Goal: Task Accomplishment & Management: Use online tool/utility

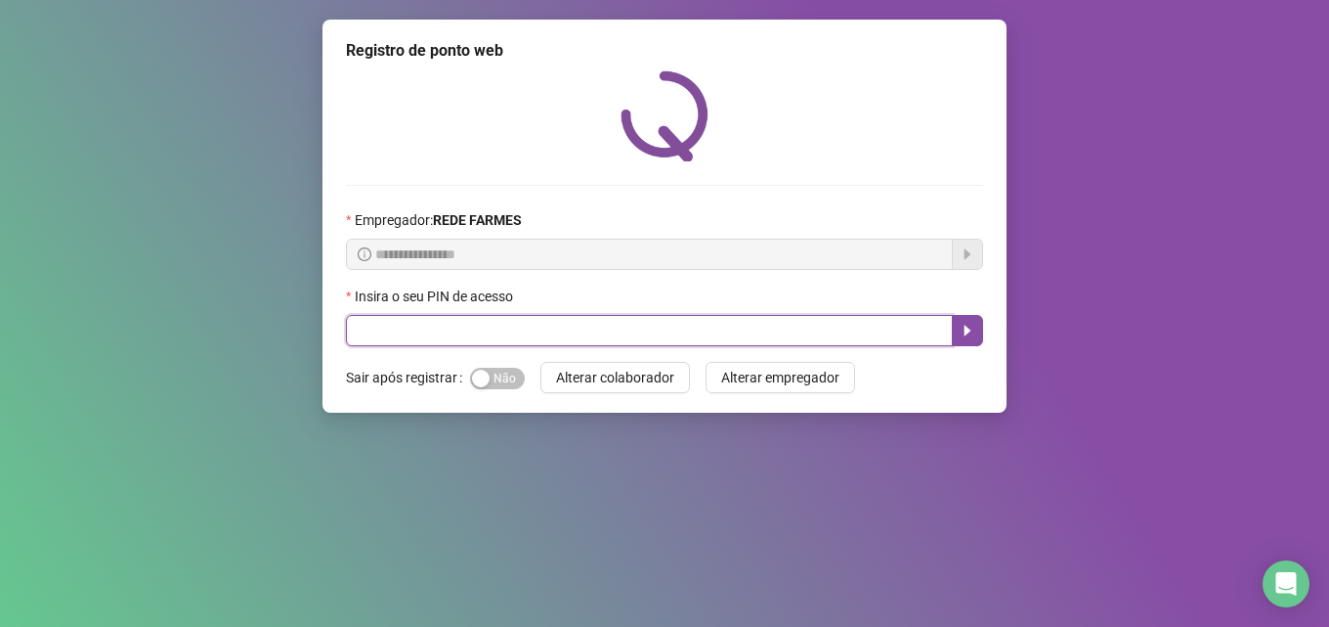
click at [433, 333] on input "text" at bounding box center [649, 330] width 607 height 31
type input "*****"
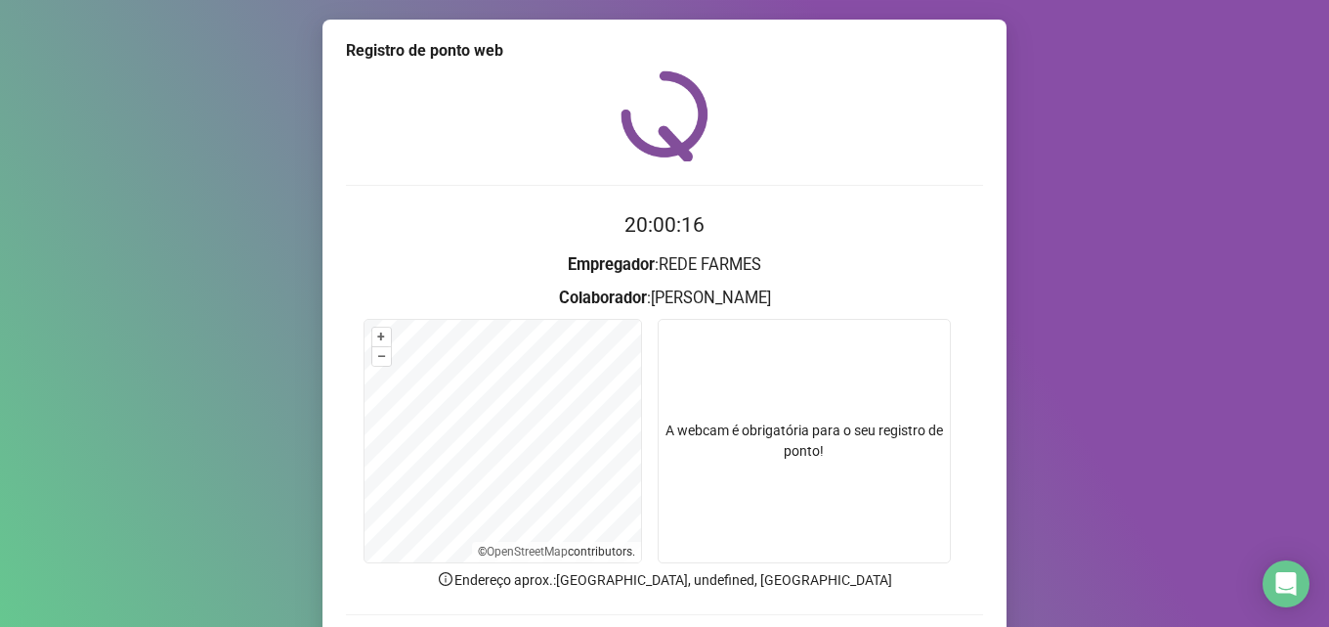
scroll to position [137, 0]
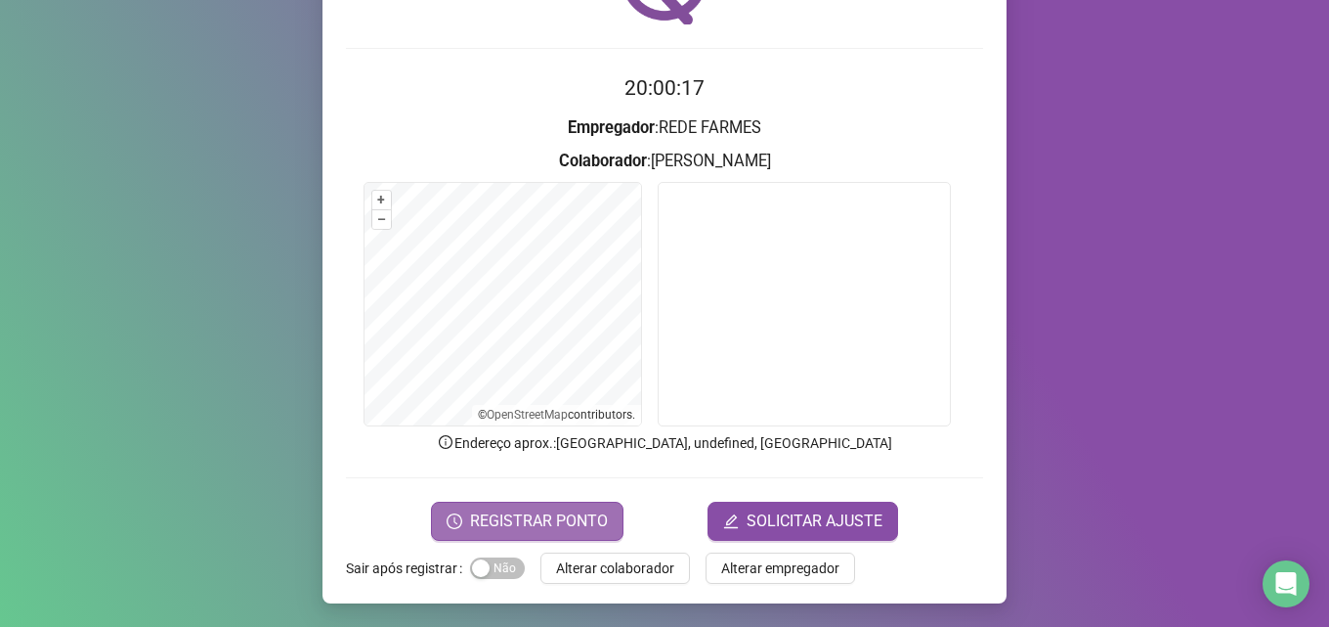
click at [541, 515] on span "REGISTRAR PONTO" at bounding box center [539, 520] width 138 height 23
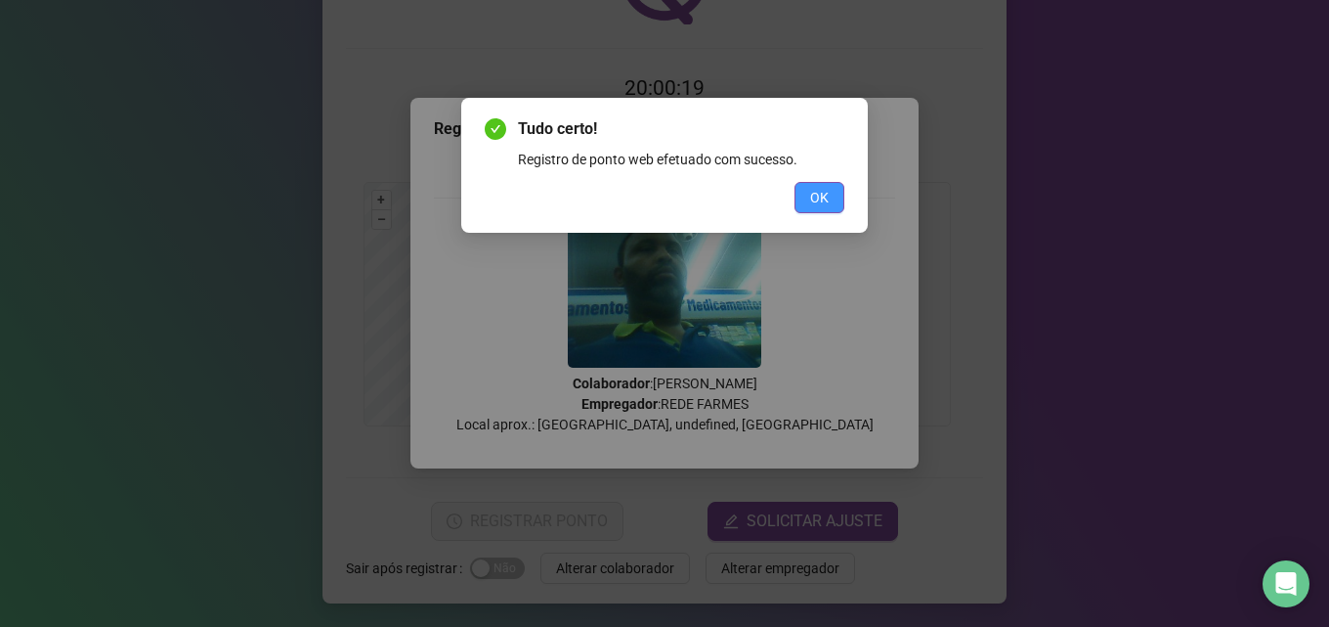
click at [802, 199] on button "OK" at bounding box center [820, 197] width 50 height 31
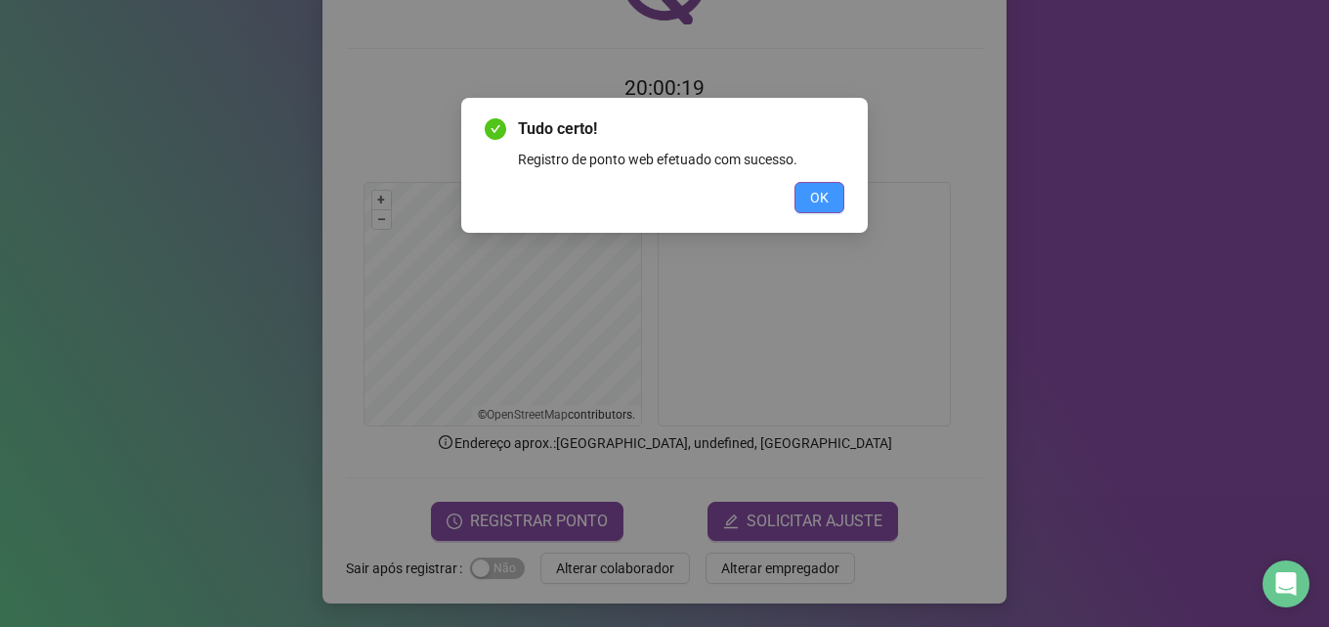
click at [802, 199] on div "Tudo certo! Registro de ponto web efetuado com sucesso. OK" at bounding box center [664, 313] width 1329 height 627
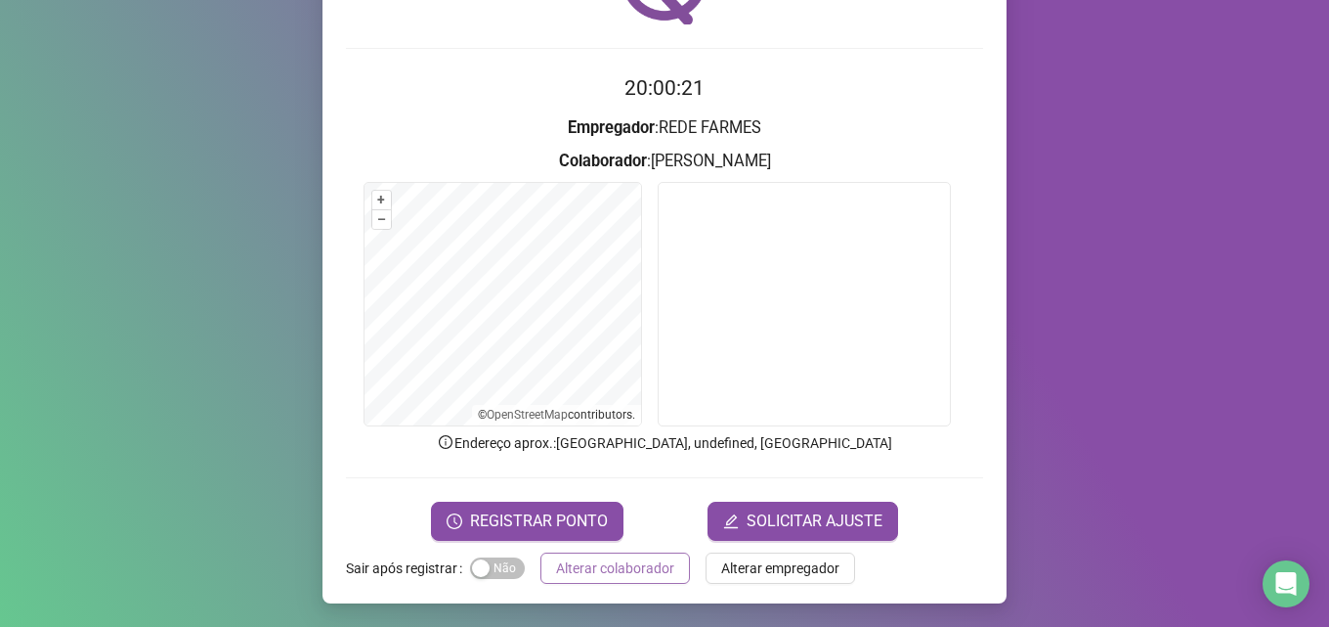
click at [636, 562] on span "Alterar colaborador" at bounding box center [615, 568] width 118 height 22
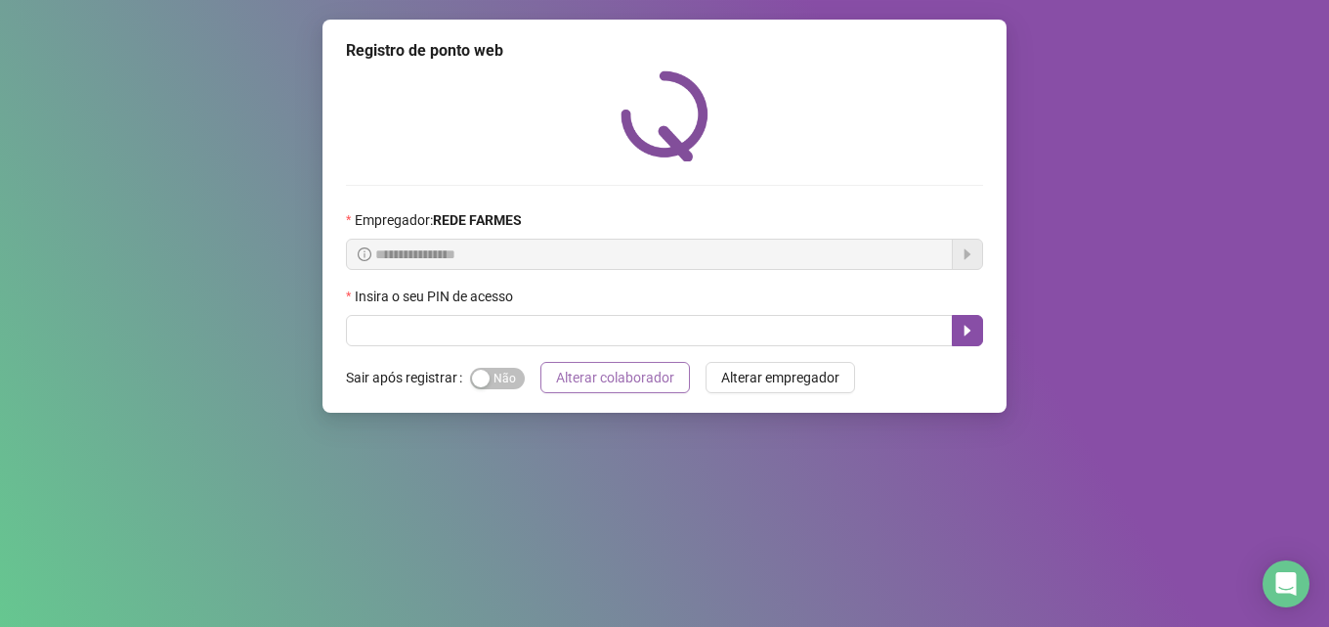
scroll to position [0, 0]
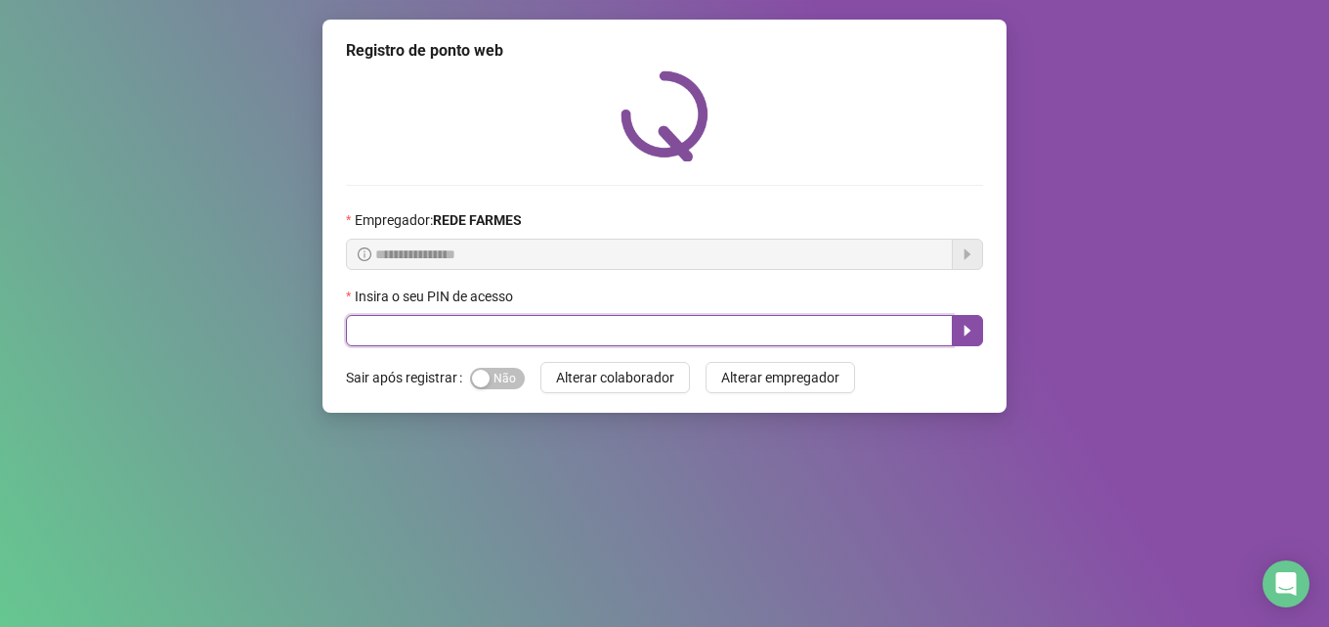
click at [604, 337] on input "text" at bounding box center [649, 330] width 607 height 31
type input "*****"
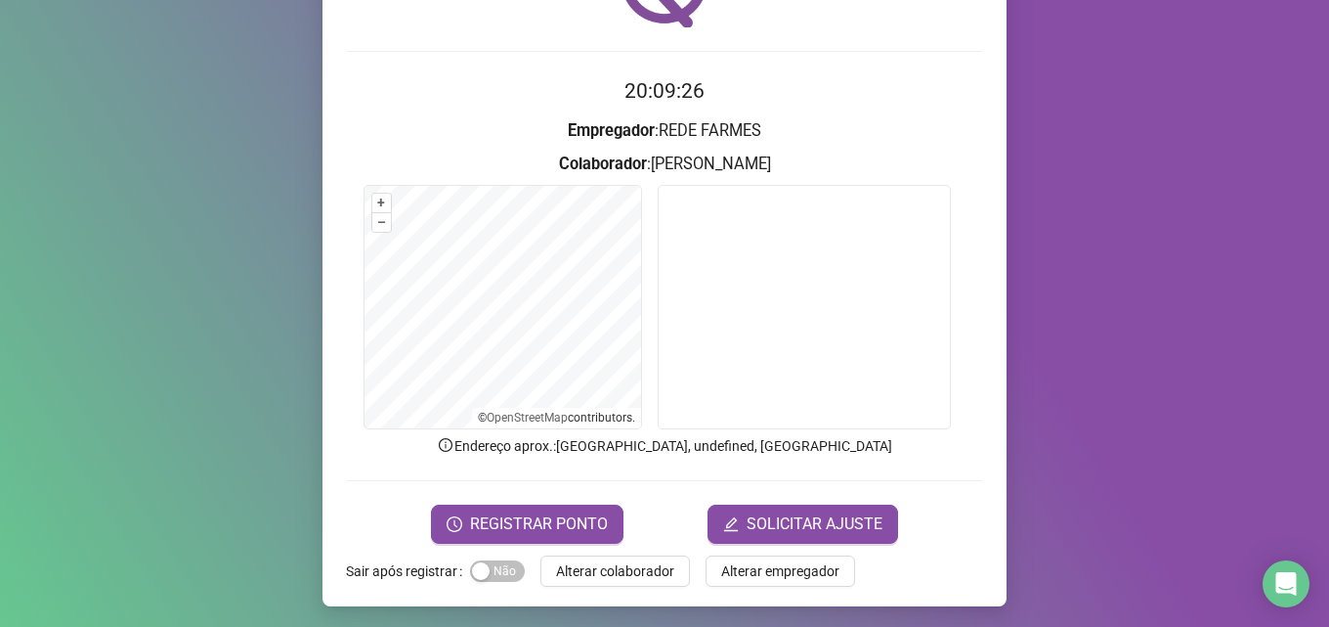
scroll to position [137, 0]
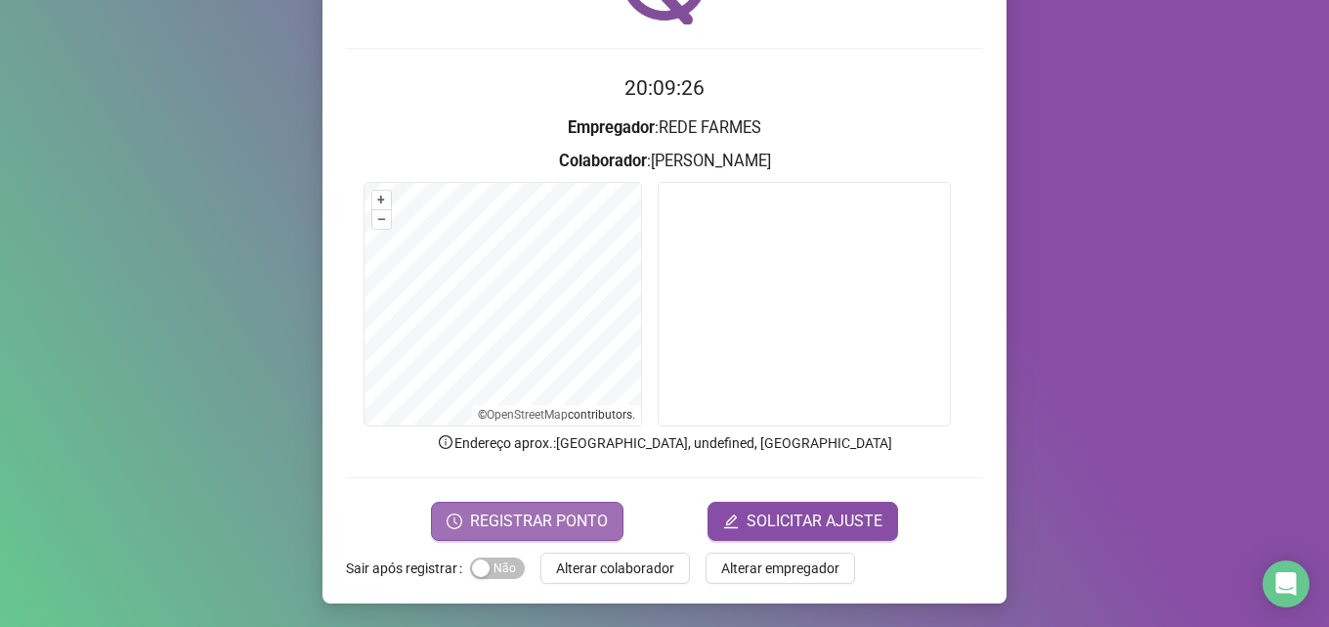
click at [568, 526] on span "REGISTRAR PONTO" at bounding box center [539, 520] width 138 height 23
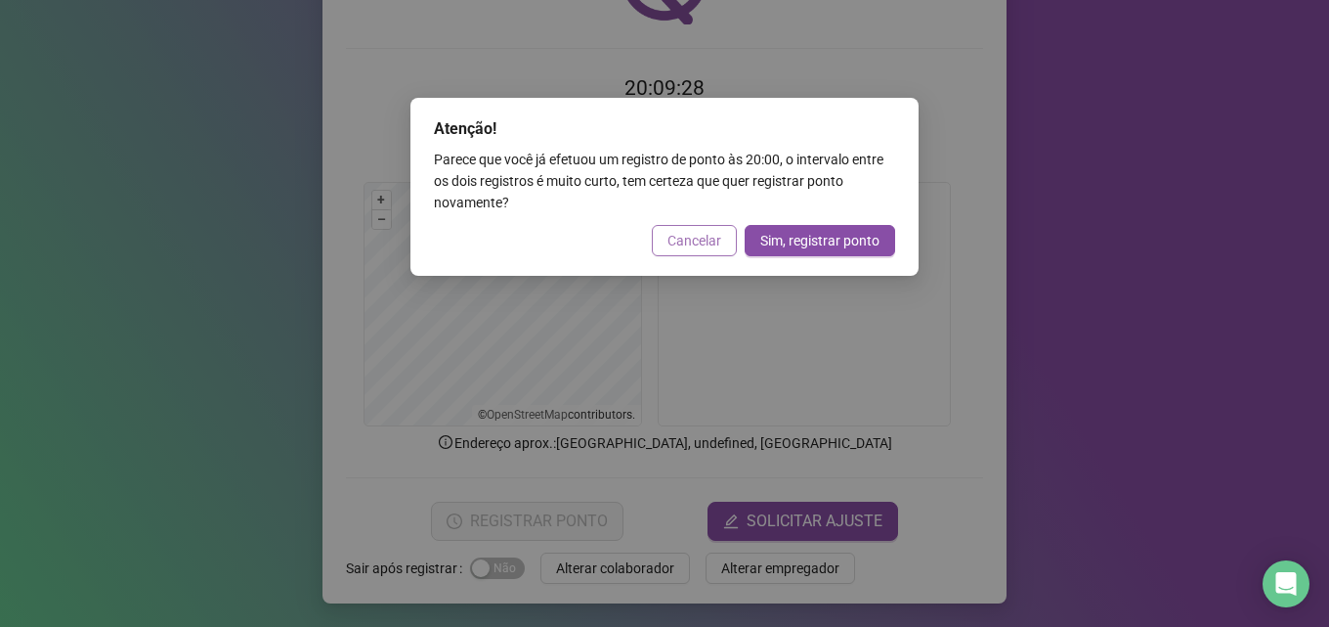
click at [699, 245] on span "Cancelar" at bounding box center [695, 241] width 54 height 22
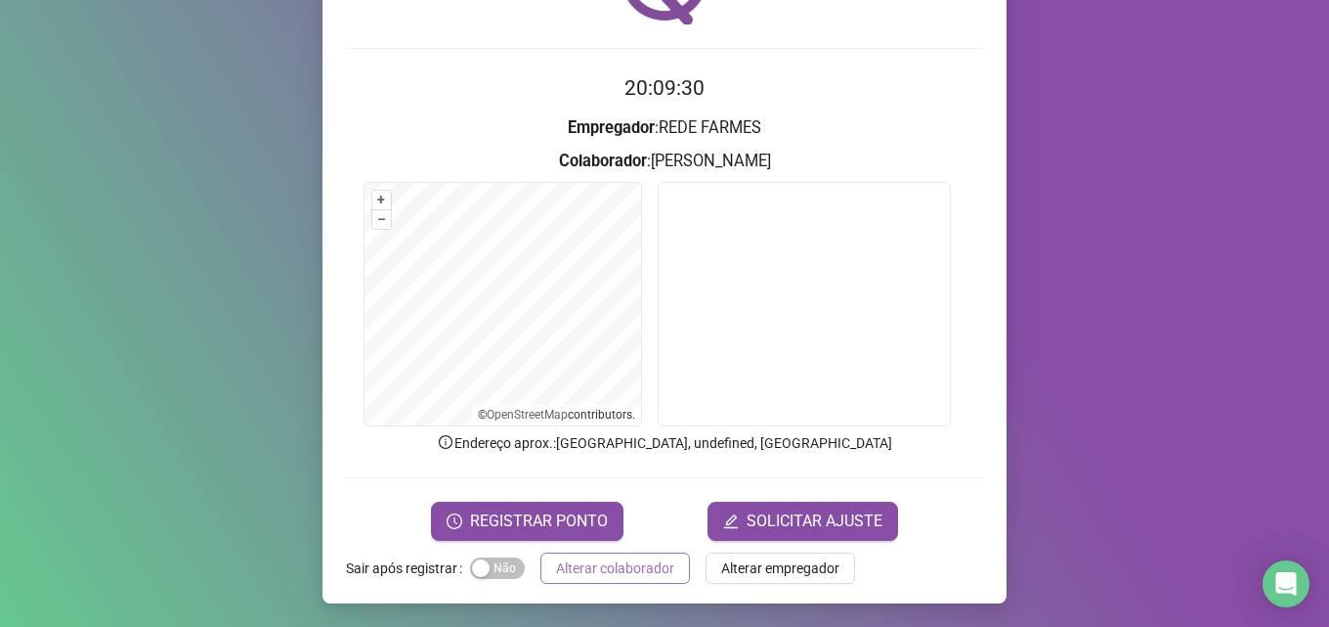
click at [624, 557] on span "Alterar colaborador" at bounding box center [615, 568] width 118 height 22
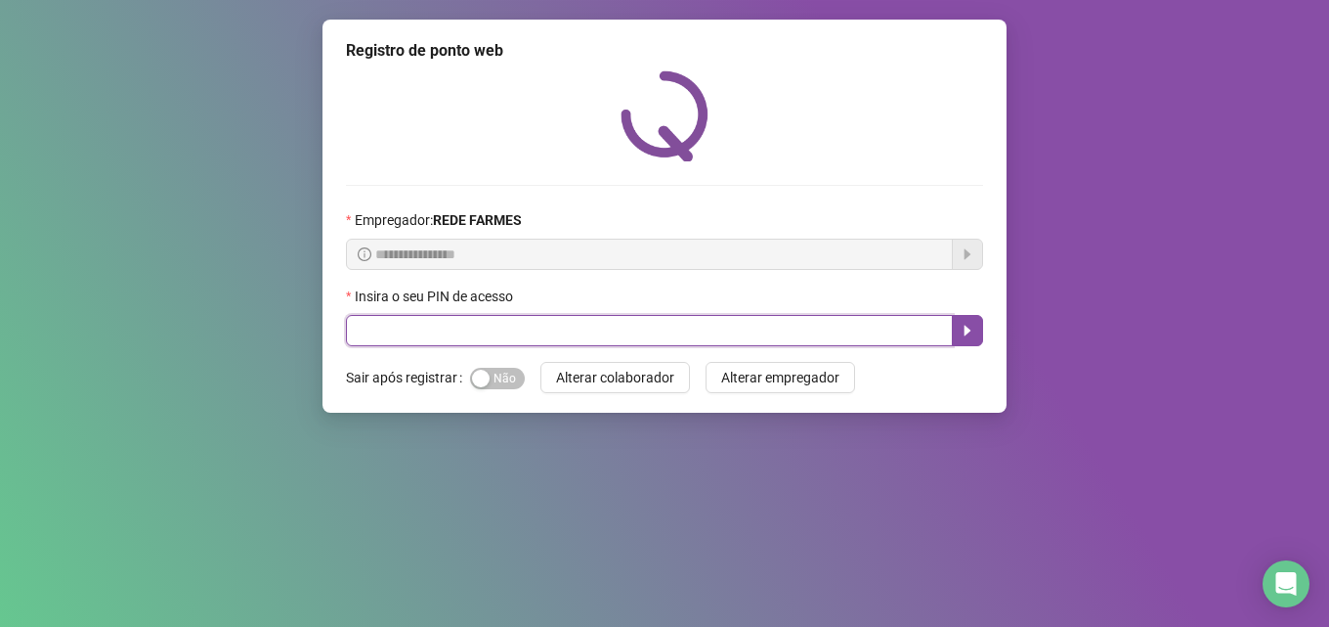
click at [616, 341] on input "text" at bounding box center [649, 330] width 607 height 31
